Goal: Information Seeking & Learning: Find specific fact

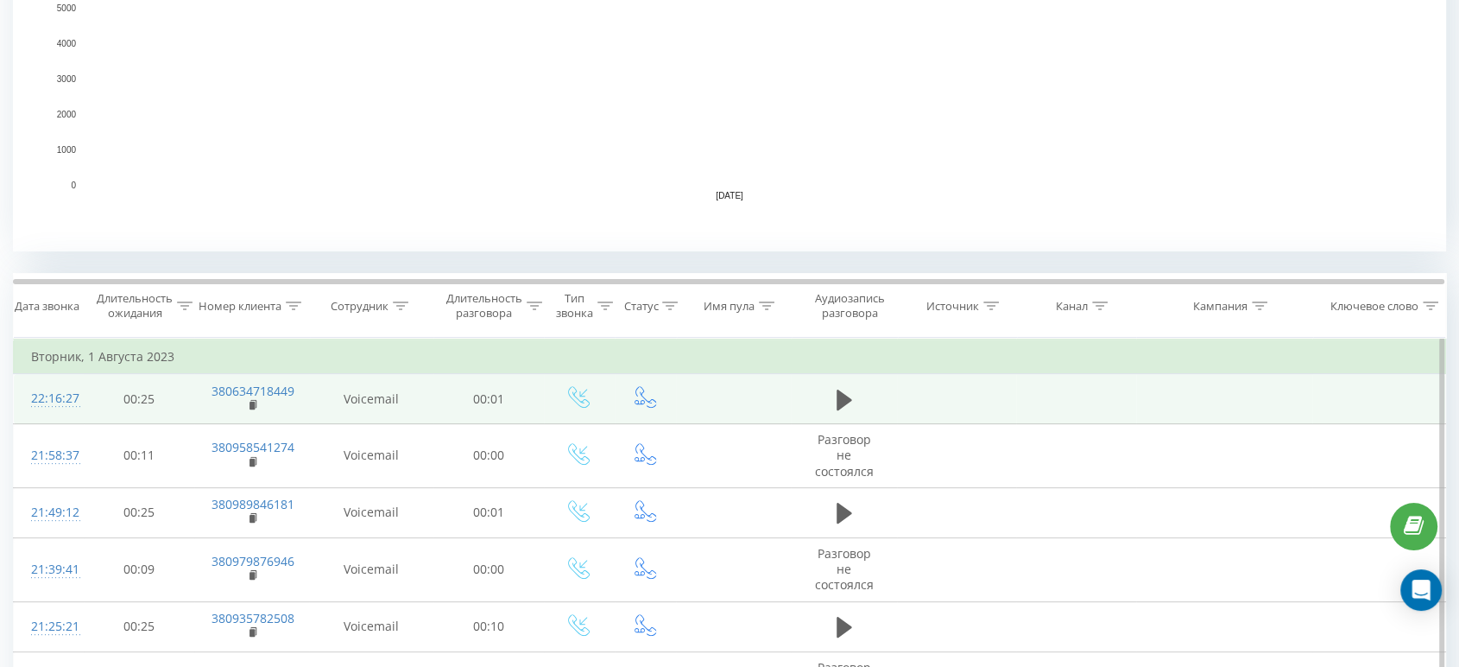
scroll to position [479, 0]
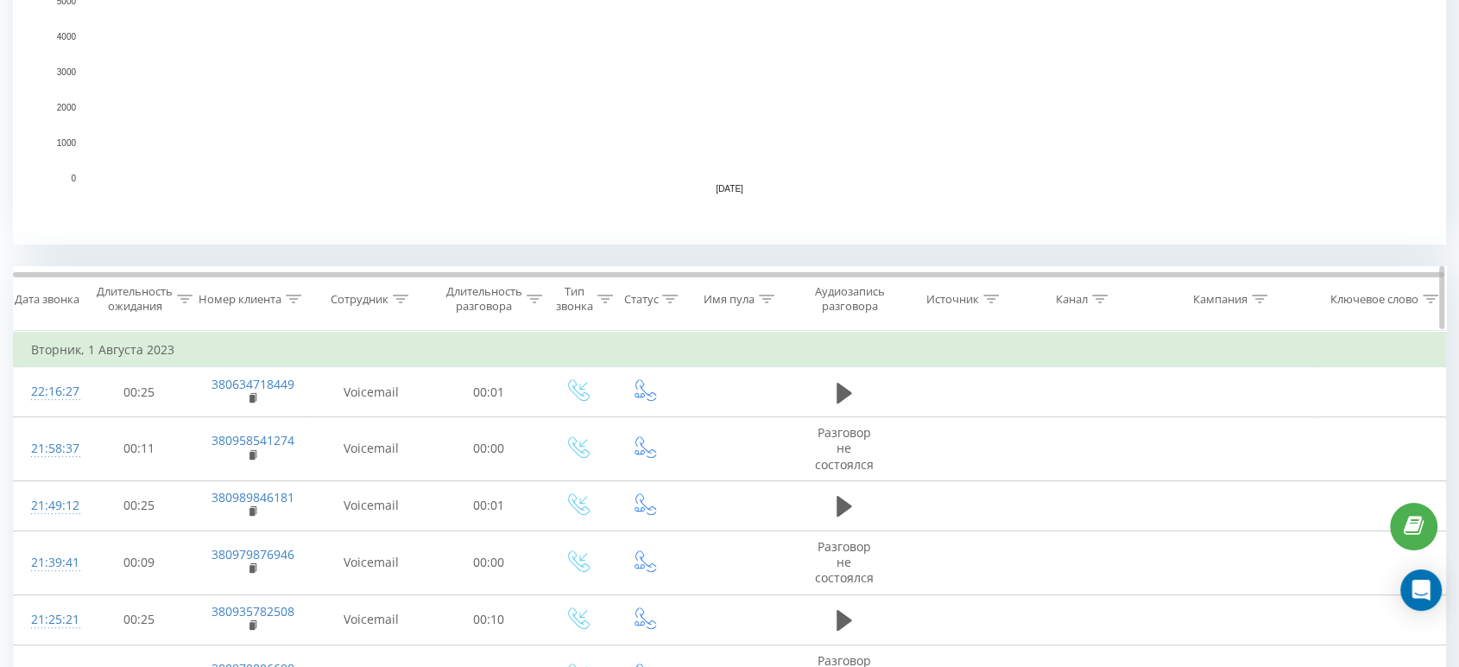
click at [394, 304] on div at bounding box center [401, 299] width 16 height 15
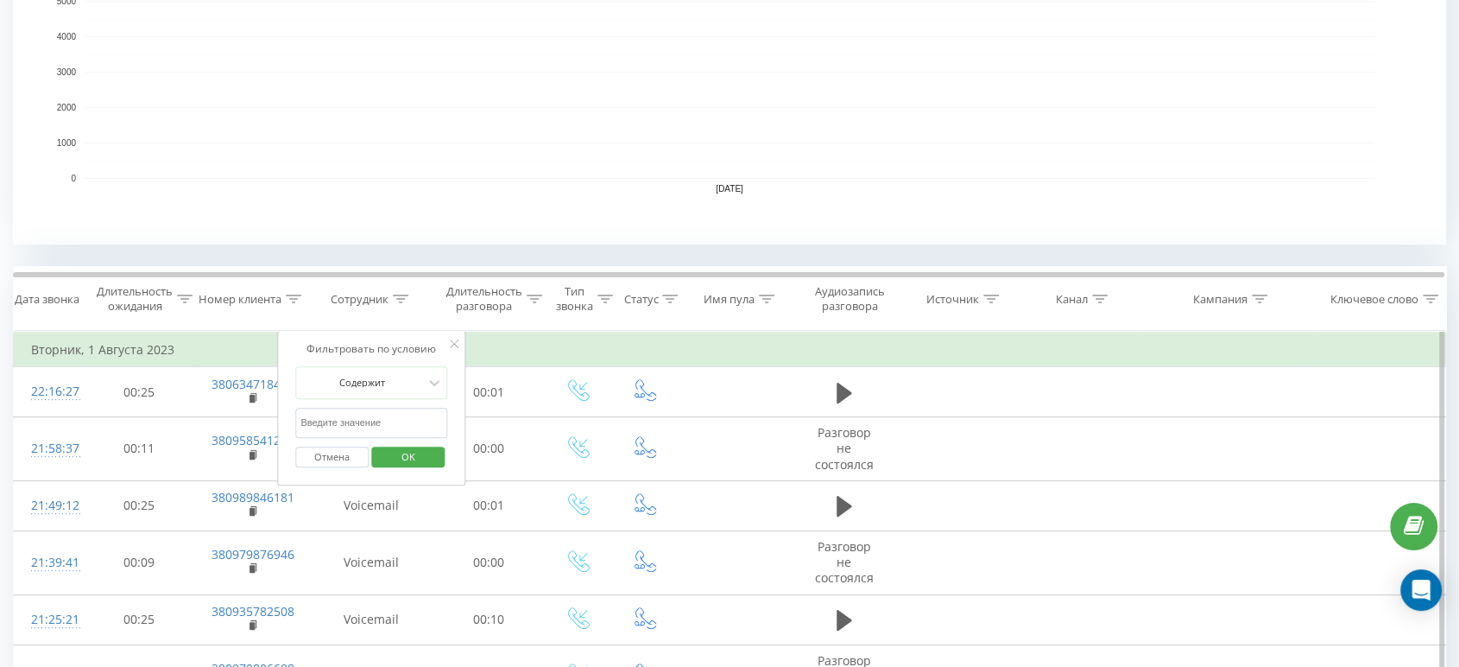
click at [375, 416] on input "text" at bounding box center [371, 423] width 152 height 30
type input "саїк"
click at [408, 461] on span "OK" at bounding box center [408, 456] width 48 height 27
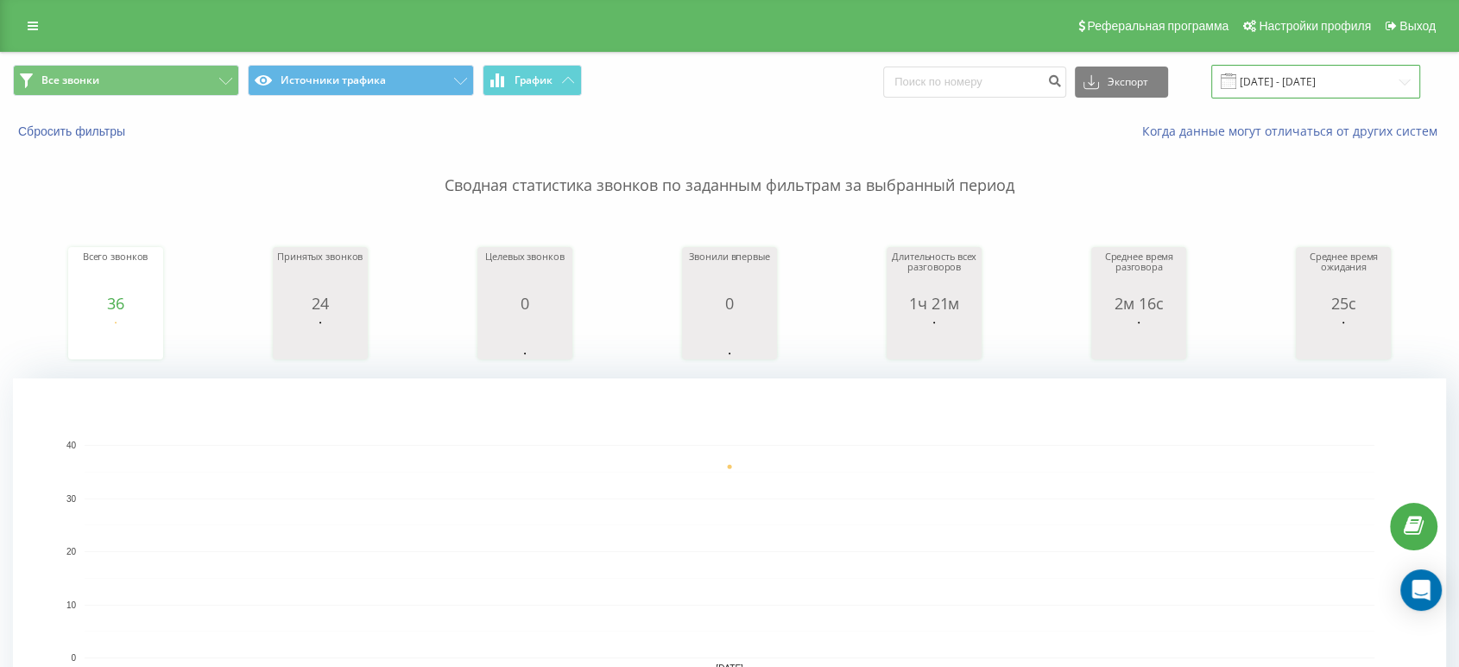
click at [1342, 88] on input "[DATE] - [DATE]" at bounding box center [1315, 82] width 209 height 34
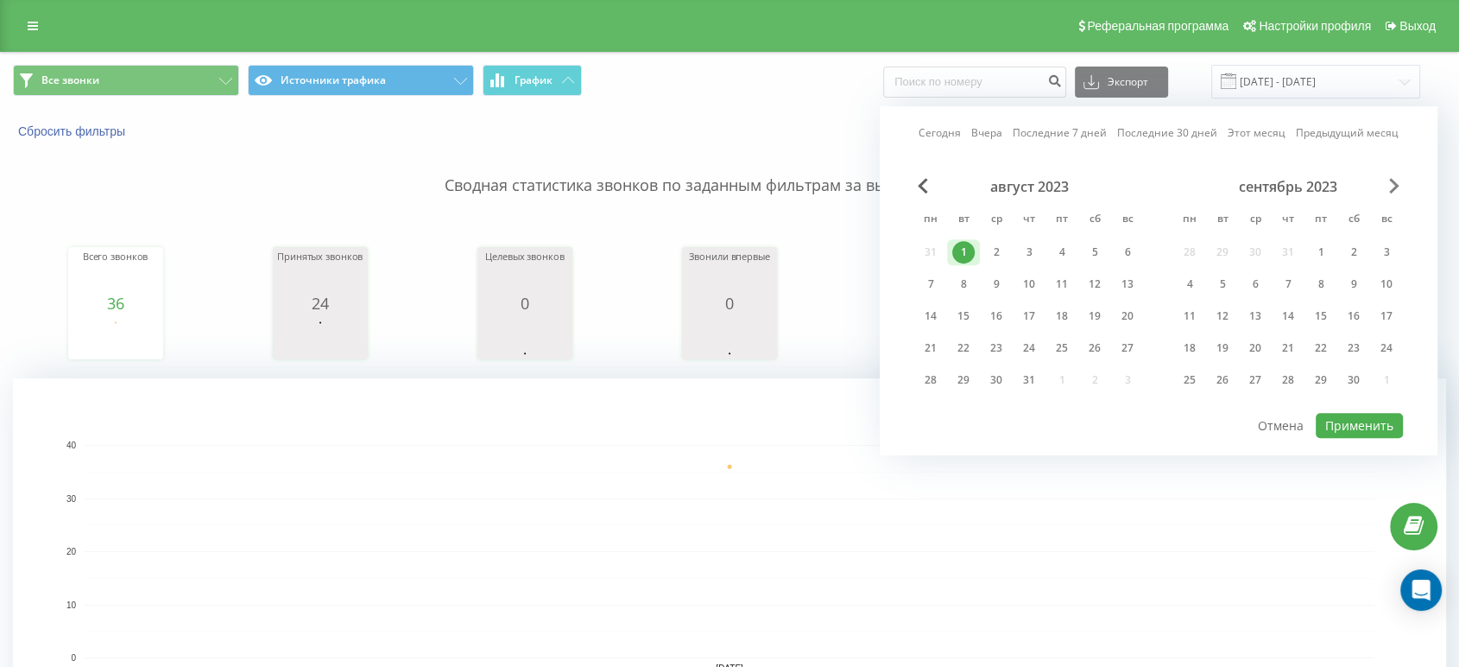
click at [1395, 178] on span "Next Month" at bounding box center [1394, 186] width 10 height 16
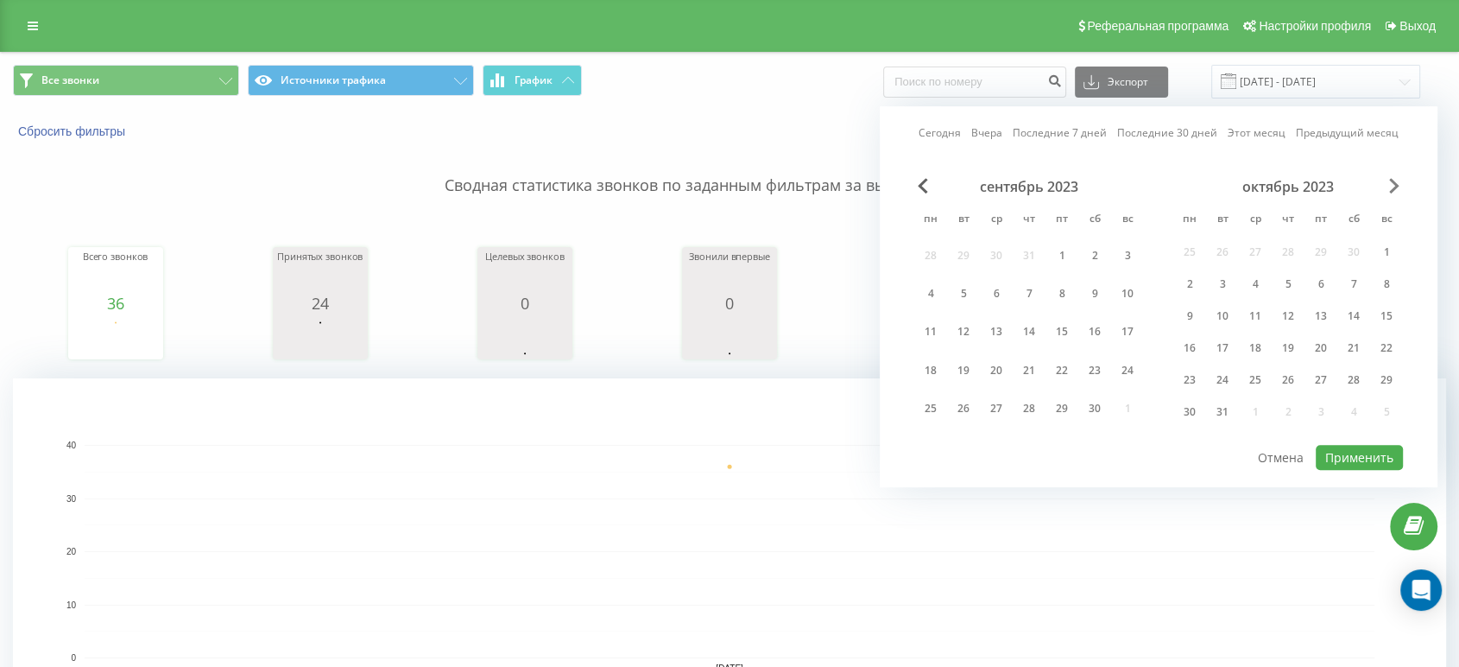
click at [1395, 180] on span "Next Month" at bounding box center [1394, 186] width 10 height 16
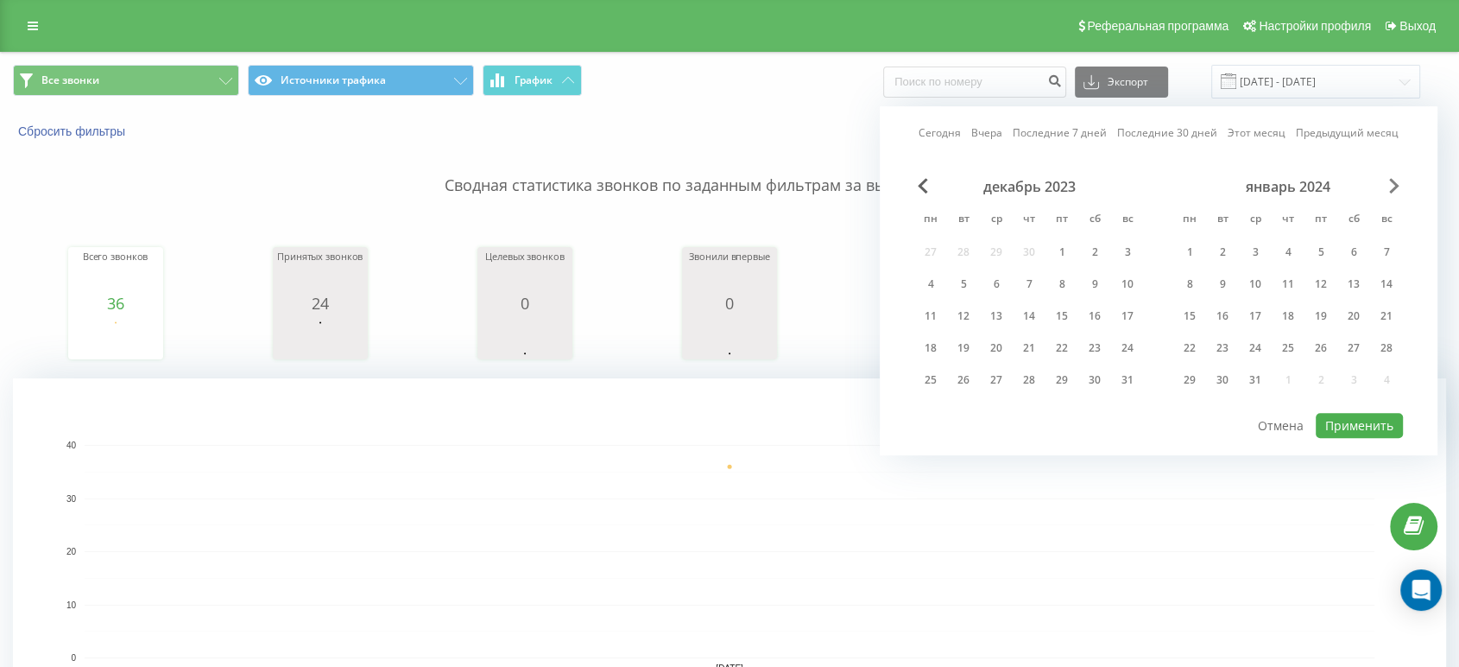
click at [1395, 180] on span "Next Month" at bounding box center [1394, 186] width 10 height 16
click at [1395, 181] on span "Next Month" at bounding box center [1394, 186] width 10 height 16
click at [1395, 182] on span "Next Month" at bounding box center [1394, 186] width 10 height 16
click at [1397, 183] on span "Next Month" at bounding box center [1394, 186] width 10 height 16
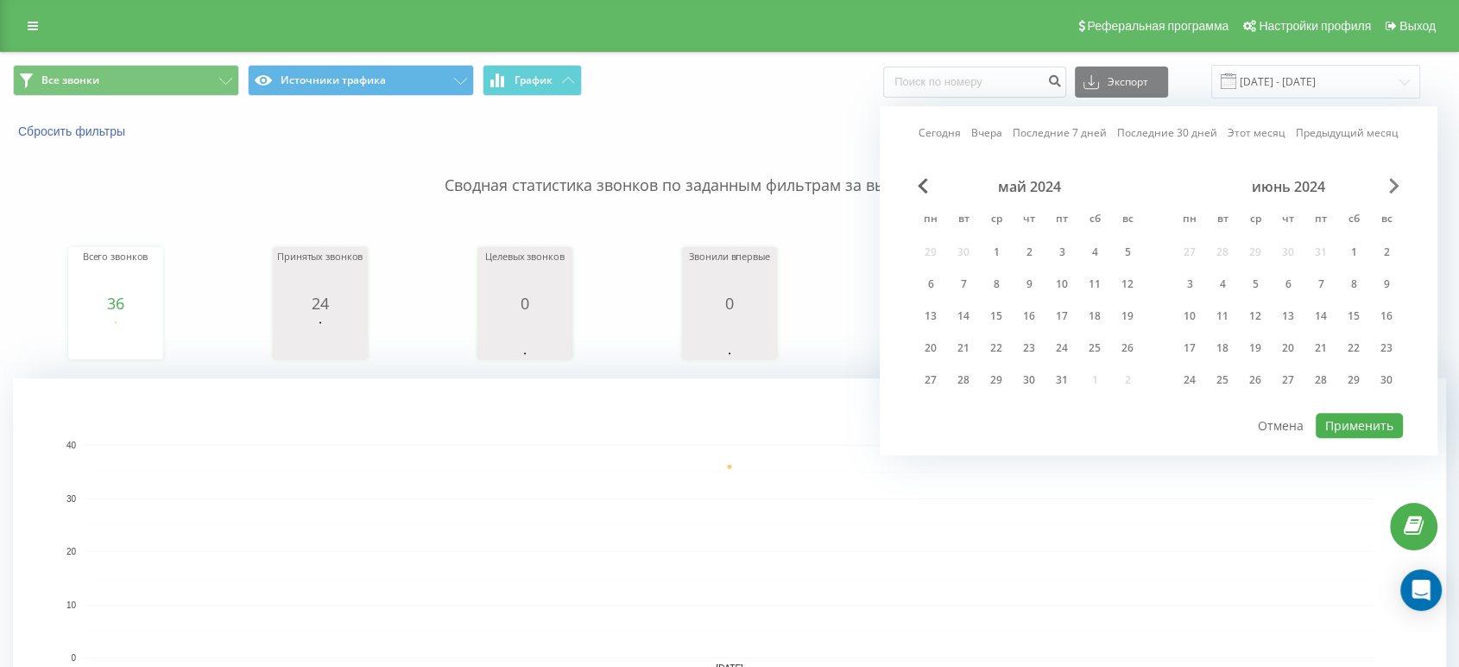
click at [1397, 183] on span "Next Month" at bounding box center [1394, 186] width 10 height 16
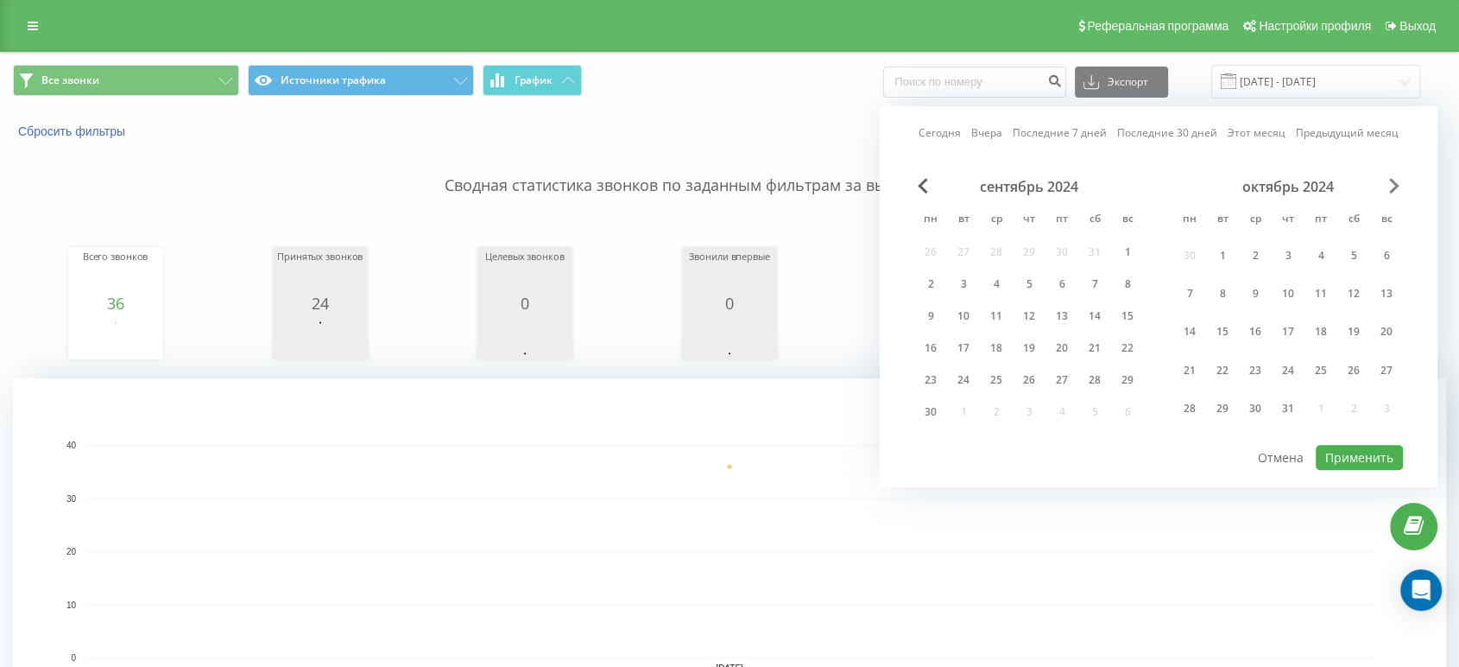
click at [1397, 184] on span "Next Month" at bounding box center [1394, 186] width 10 height 16
click at [1395, 187] on span "Next Month" at bounding box center [1394, 186] width 10 height 16
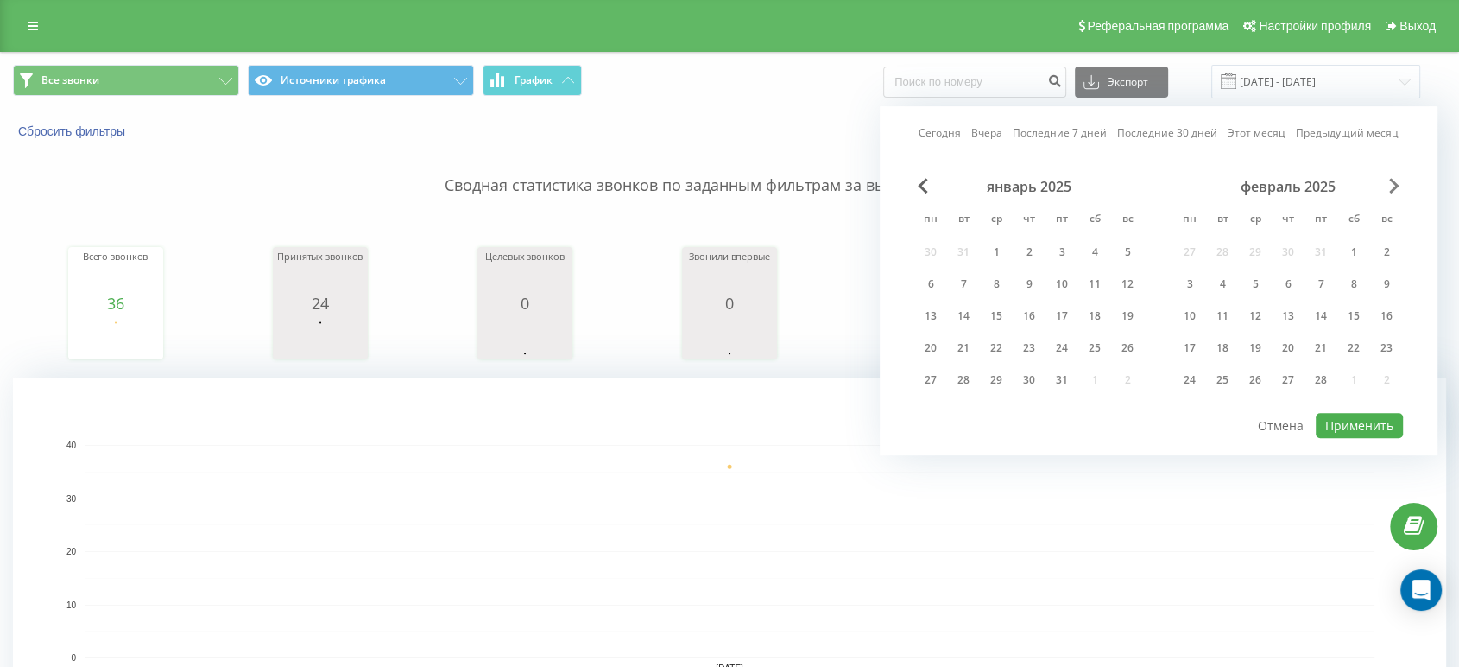
click at [1394, 188] on span "Next Month" at bounding box center [1394, 186] width 10 height 16
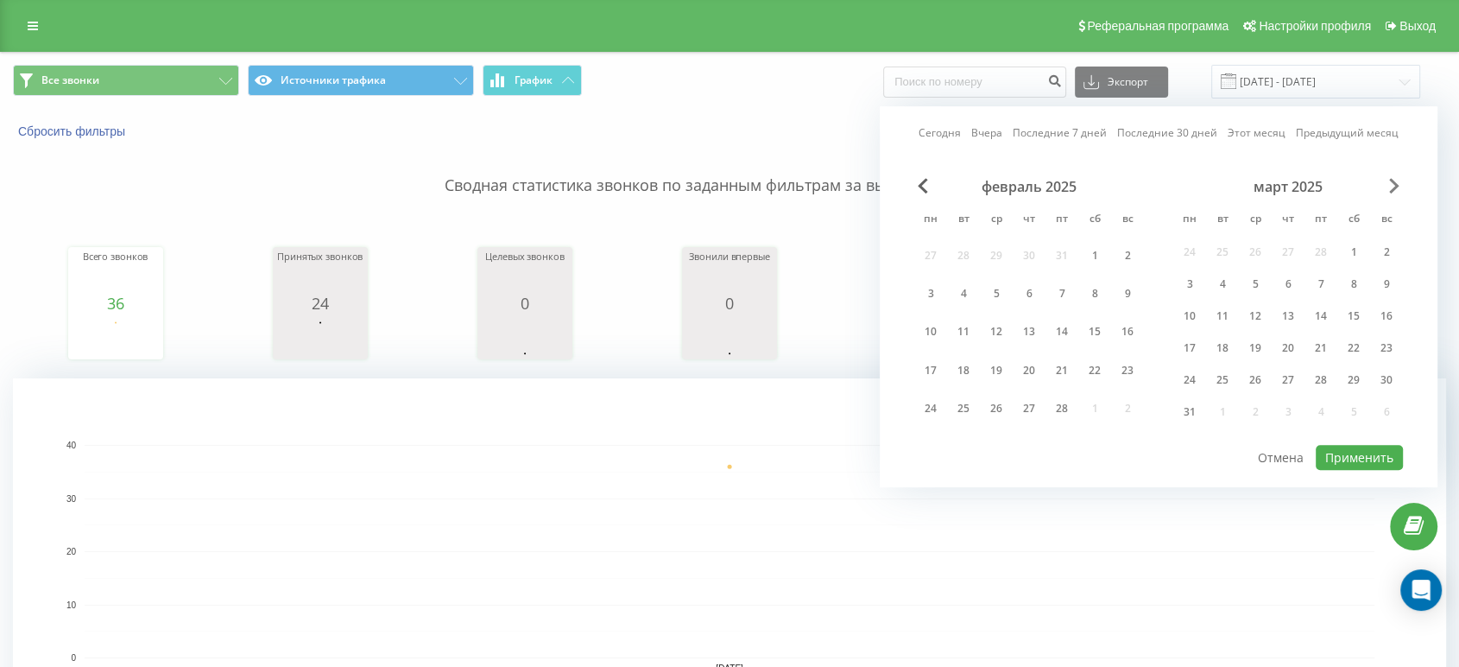
click at [1393, 190] on span "Next Month" at bounding box center [1394, 186] width 10 height 16
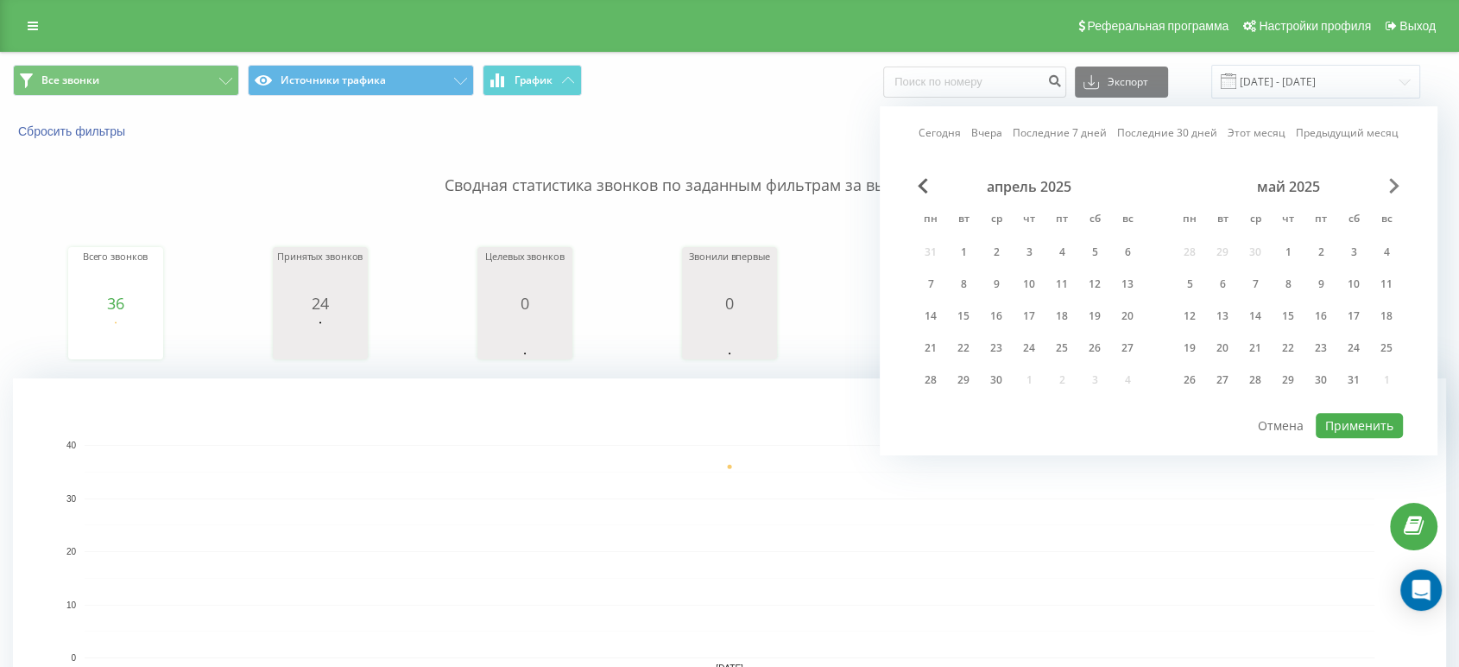
click at [1393, 190] on span "Next Month" at bounding box center [1394, 186] width 10 height 16
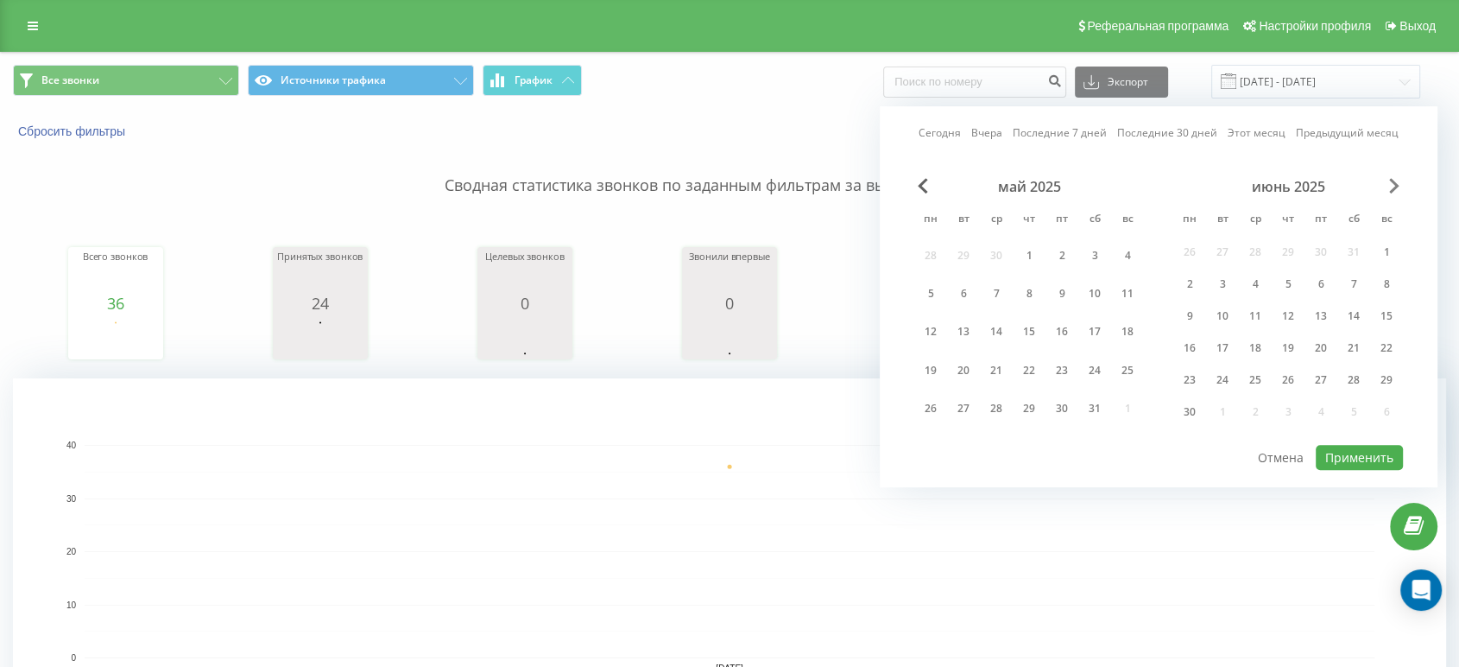
click at [1393, 190] on span "Next Month" at bounding box center [1394, 186] width 10 height 16
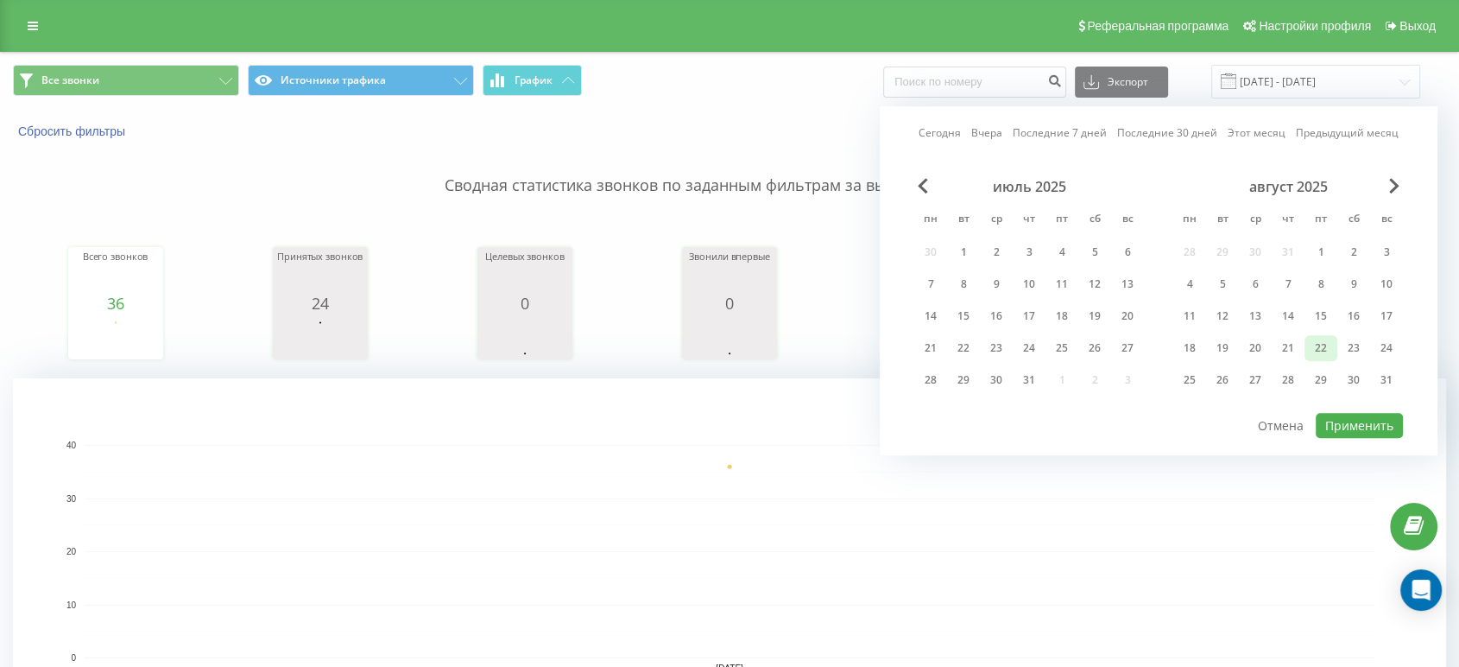
click at [1318, 354] on div "22" at bounding box center [1321, 348] width 22 height 22
click at [1347, 422] on button "Применить" at bounding box center [1359, 425] width 87 height 25
type input "[DATE] - [DATE]"
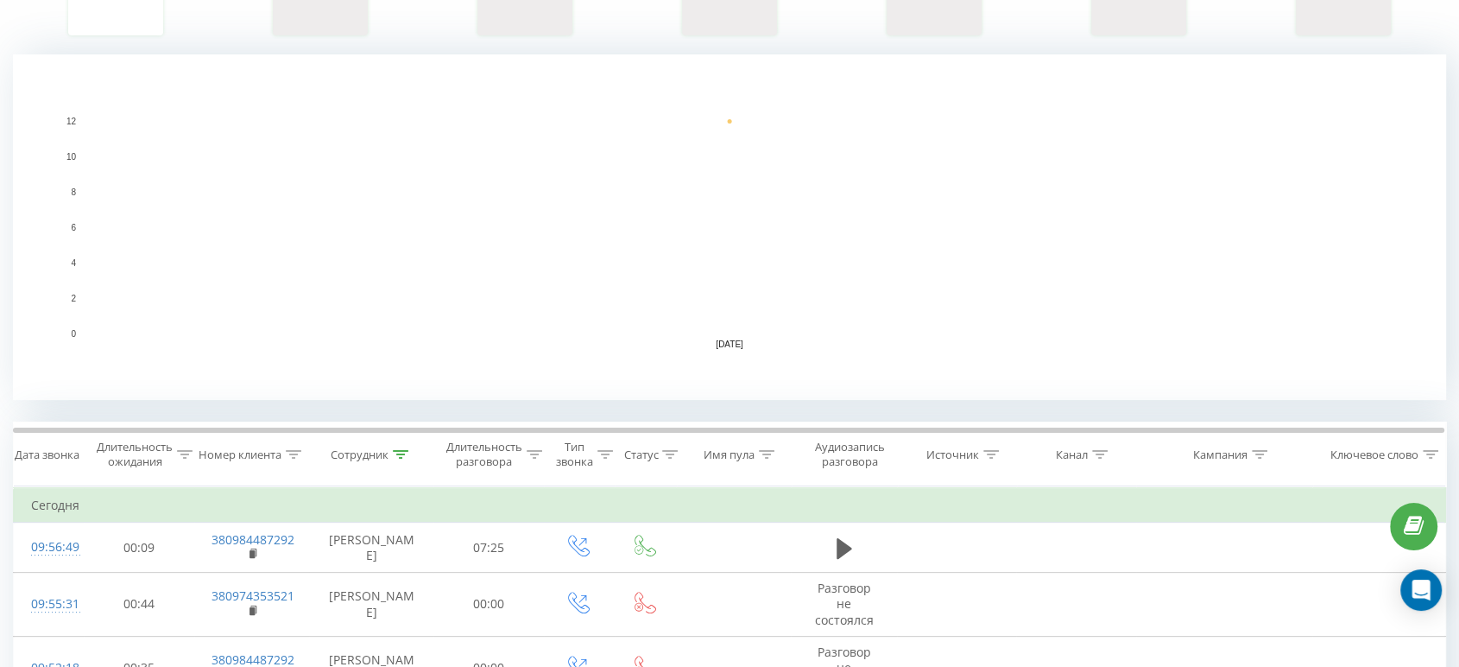
scroll to position [383, 0]
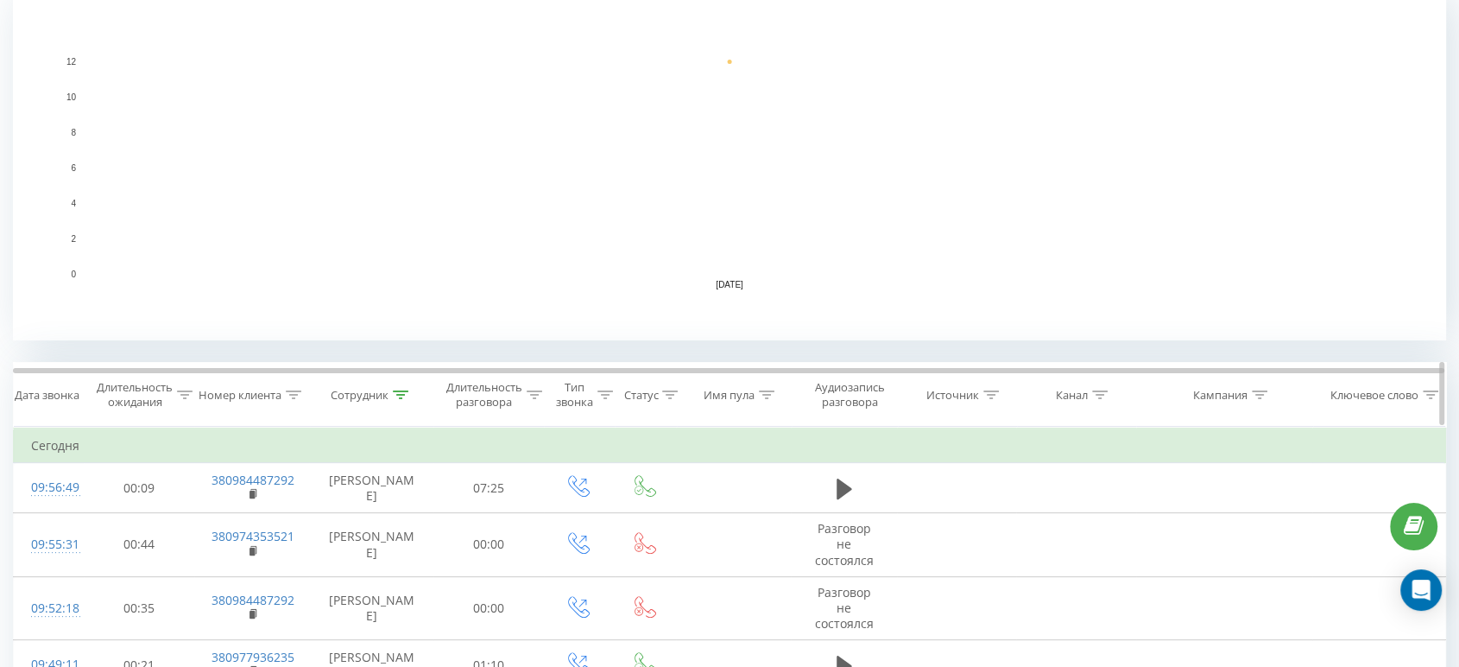
click at [395, 395] on icon at bounding box center [401, 394] width 16 height 9
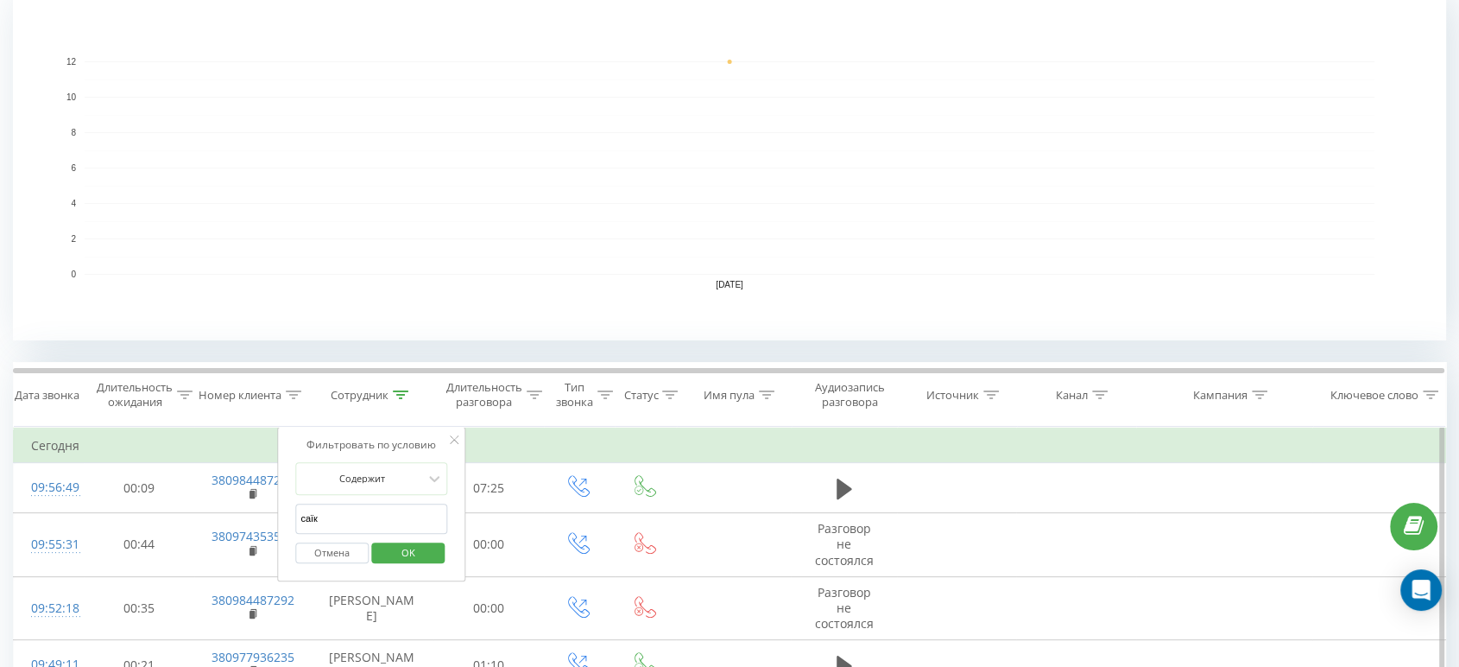
click at [350, 507] on input "саїк" at bounding box center [371, 518] width 152 height 30
click at [389, 535] on div "Отмена OK" at bounding box center [371, 553] width 152 height 39
click at [400, 546] on span "OK" at bounding box center [408, 552] width 48 height 27
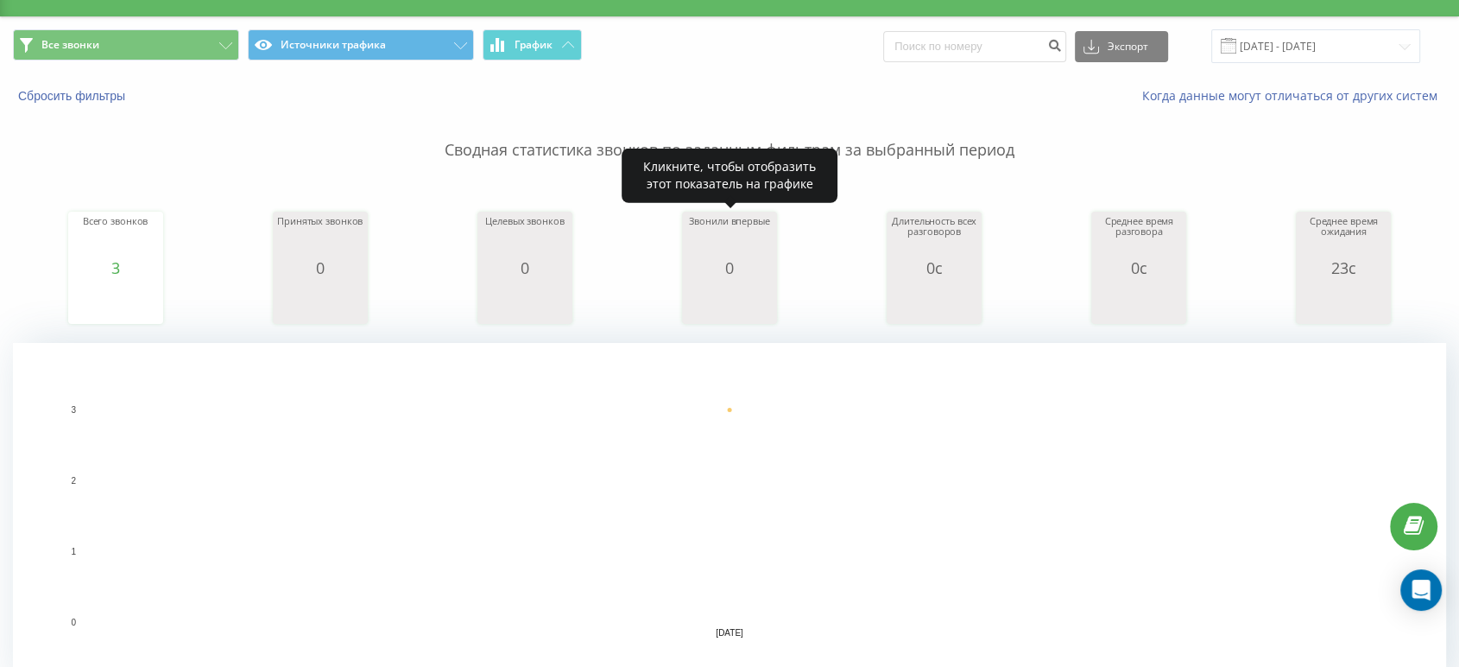
scroll to position [595, 0]
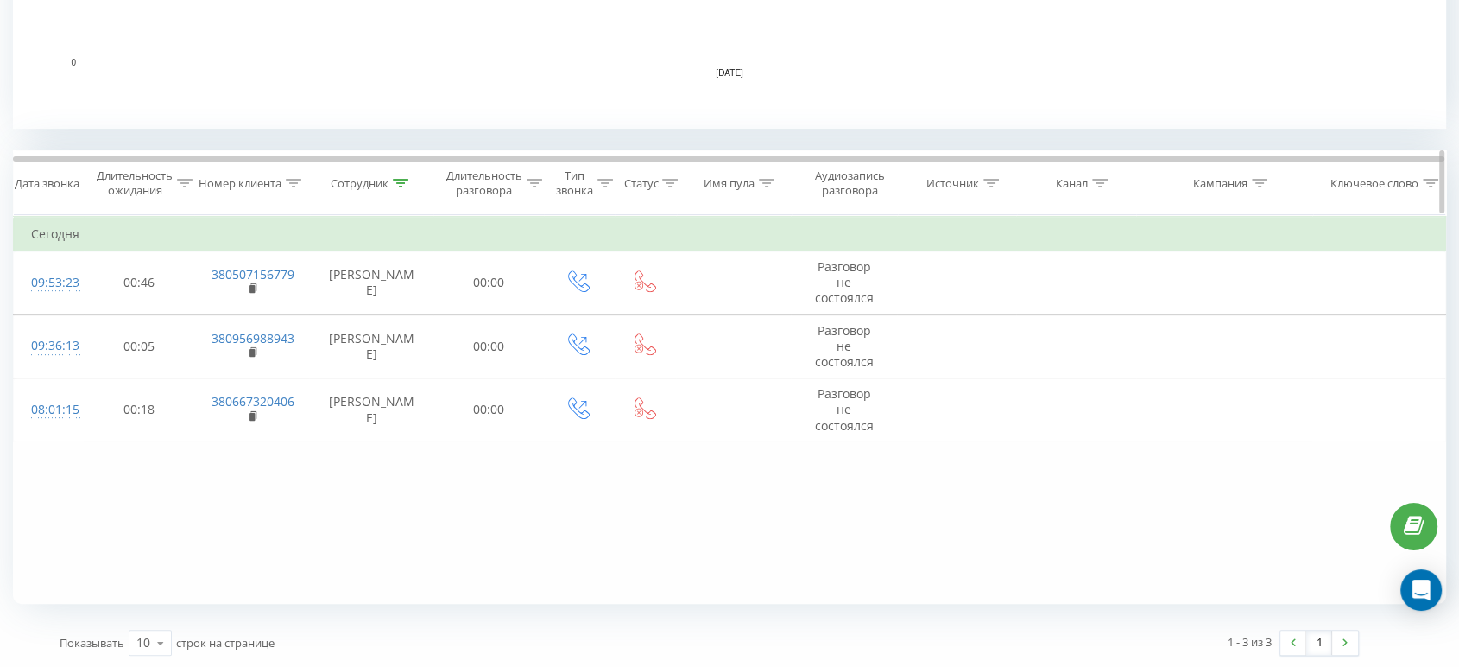
click at [398, 181] on icon at bounding box center [401, 183] width 16 height 9
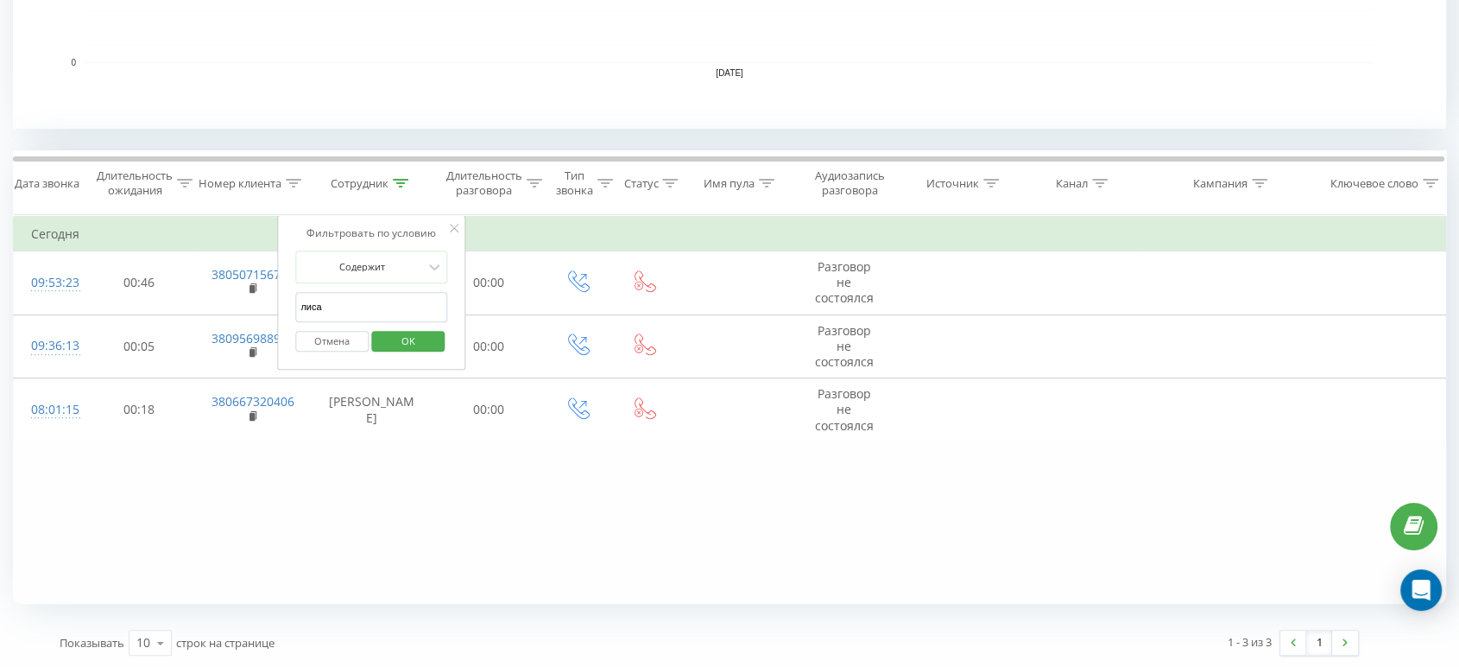
click at [338, 312] on input "лиса" at bounding box center [371, 307] width 152 height 30
type input "[PERSON_NAME]"
click at [410, 338] on span "OK" at bounding box center [408, 340] width 48 height 27
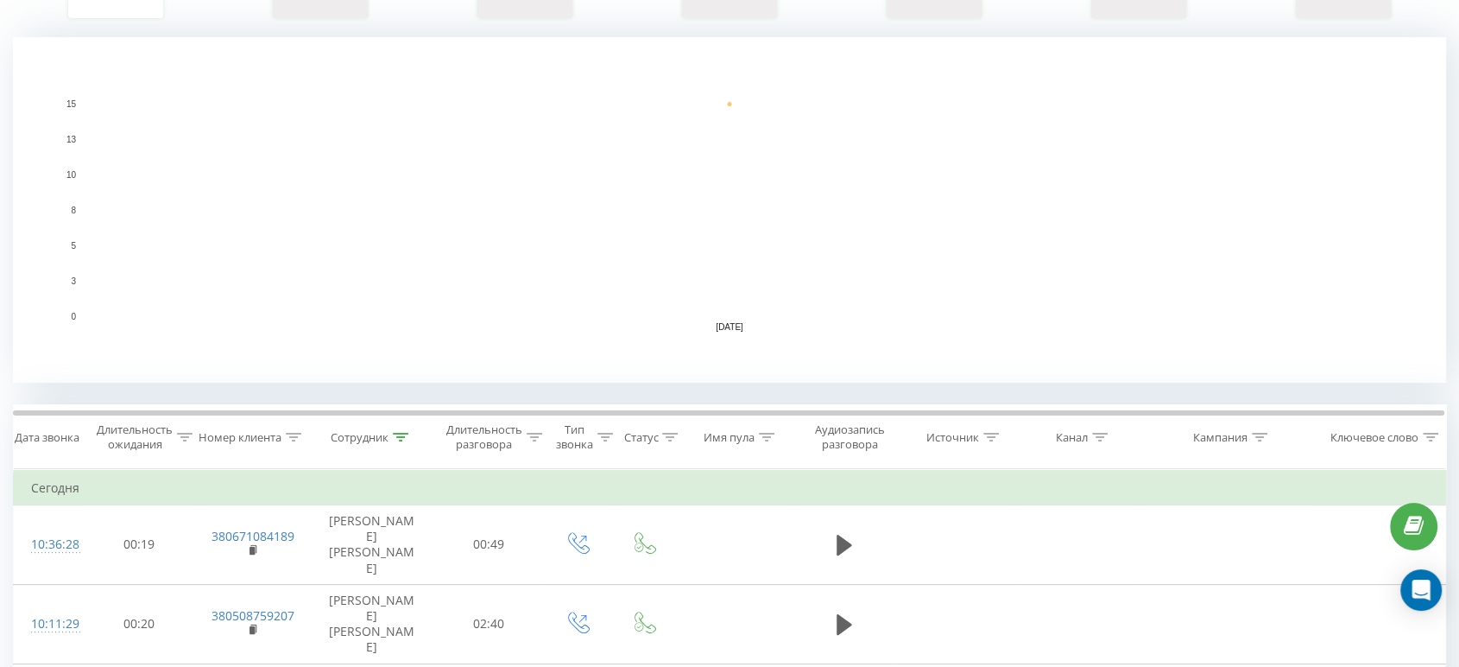
scroll to position [383, 0]
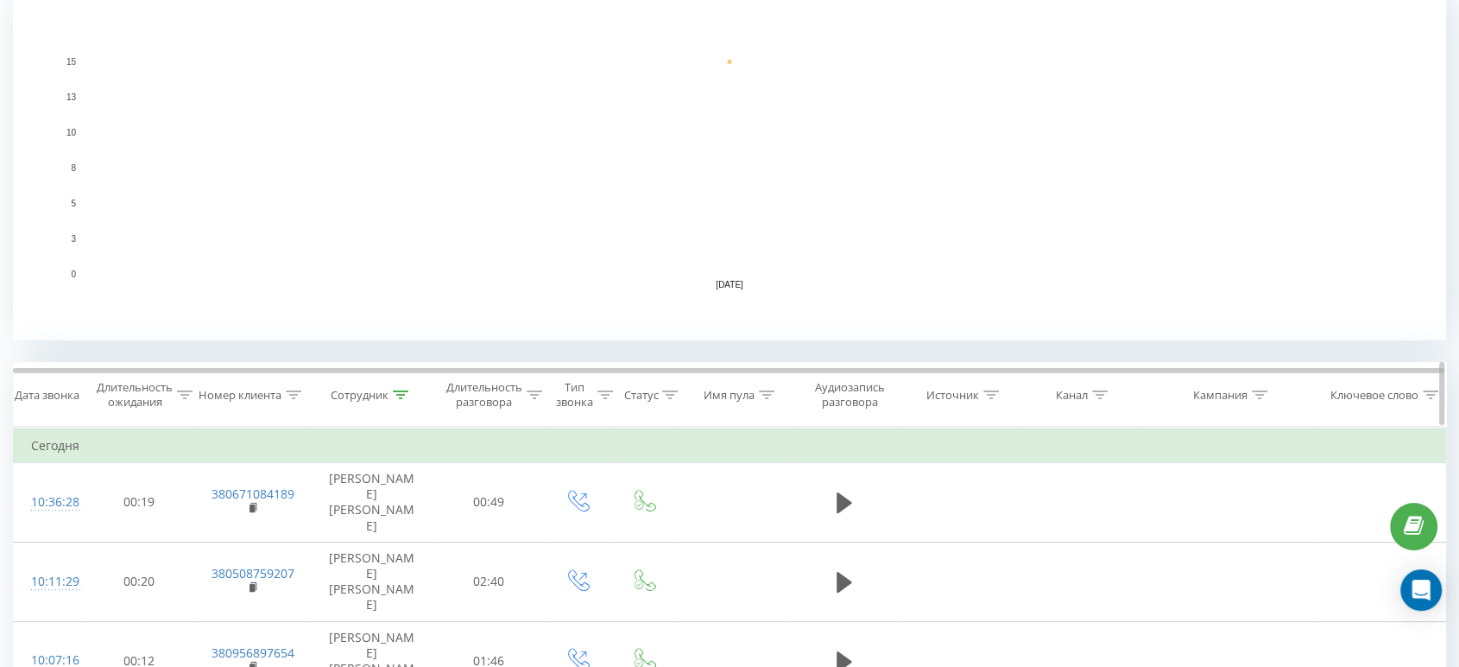
click at [397, 393] on icon at bounding box center [401, 394] width 16 height 9
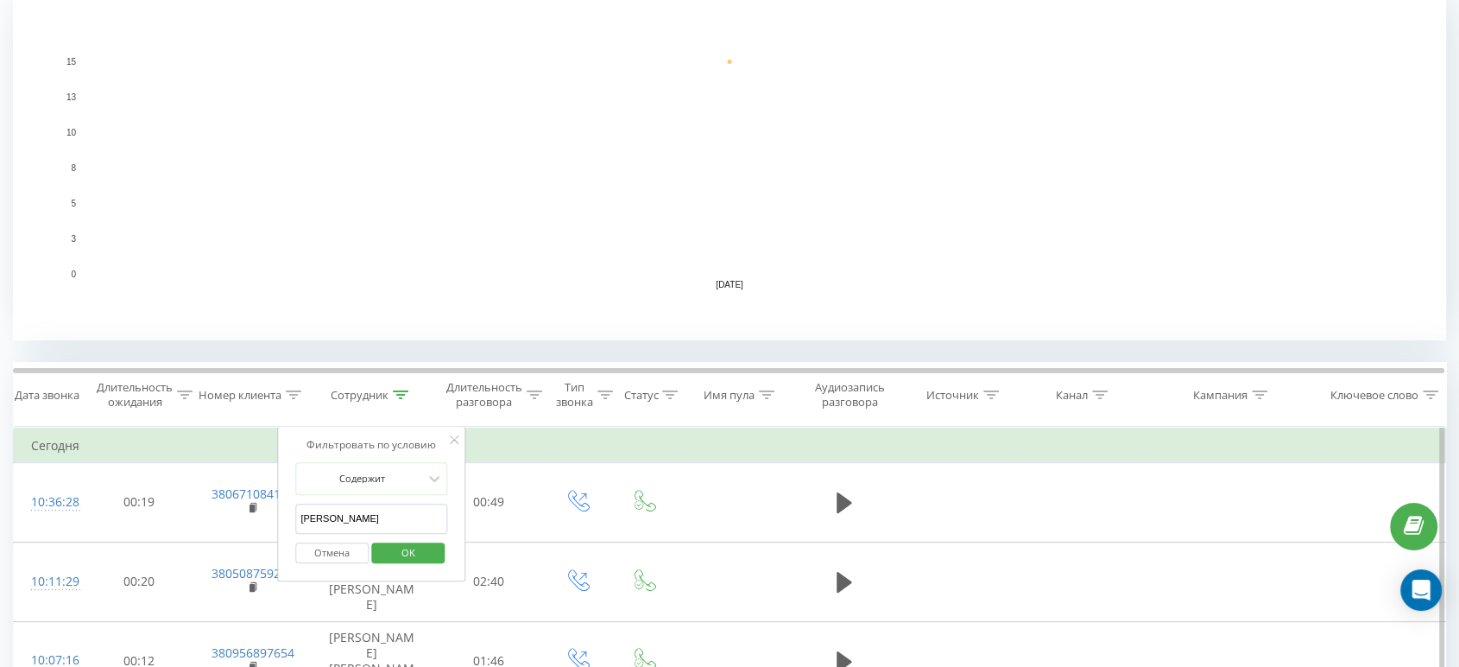
click at [371, 511] on input "[PERSON_NAME]" at bounding box center [371, 518] width 152 height 30
